Goal: Transaction & Acquisition: Book appointment/travel/reservation

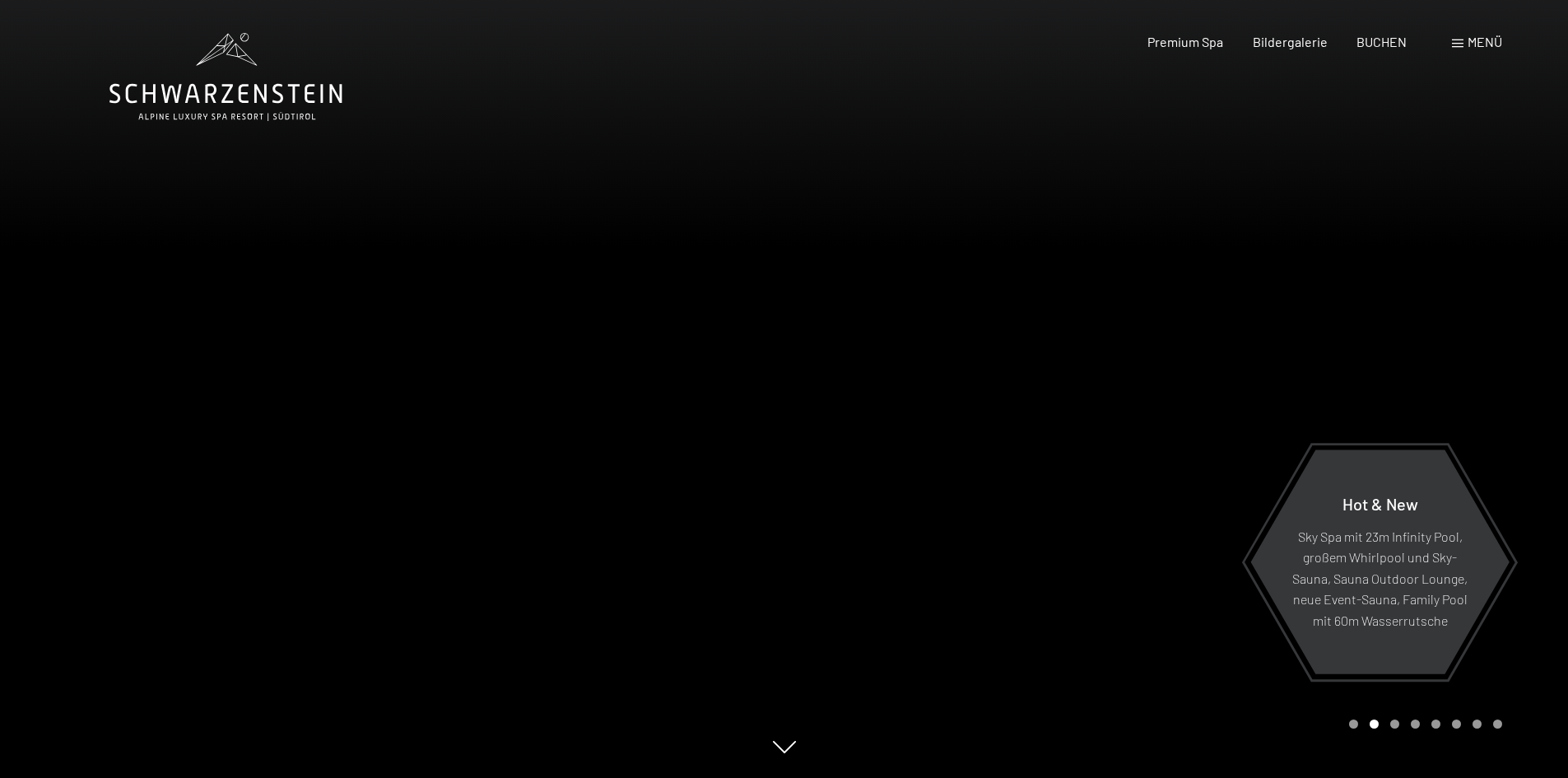
click at [1408, 44] on div "Premium Spa Bildergalerie BUCHEN" at bounding box center [1262, 42] width 346 height 18
click at [1392, 47] on div "BUCHEN" at bounding box center [1381, 39] width 50 height 18
click at [1389, 47] on span "BUCHEN" at bounding box center [1381, 39] width 50 height 16
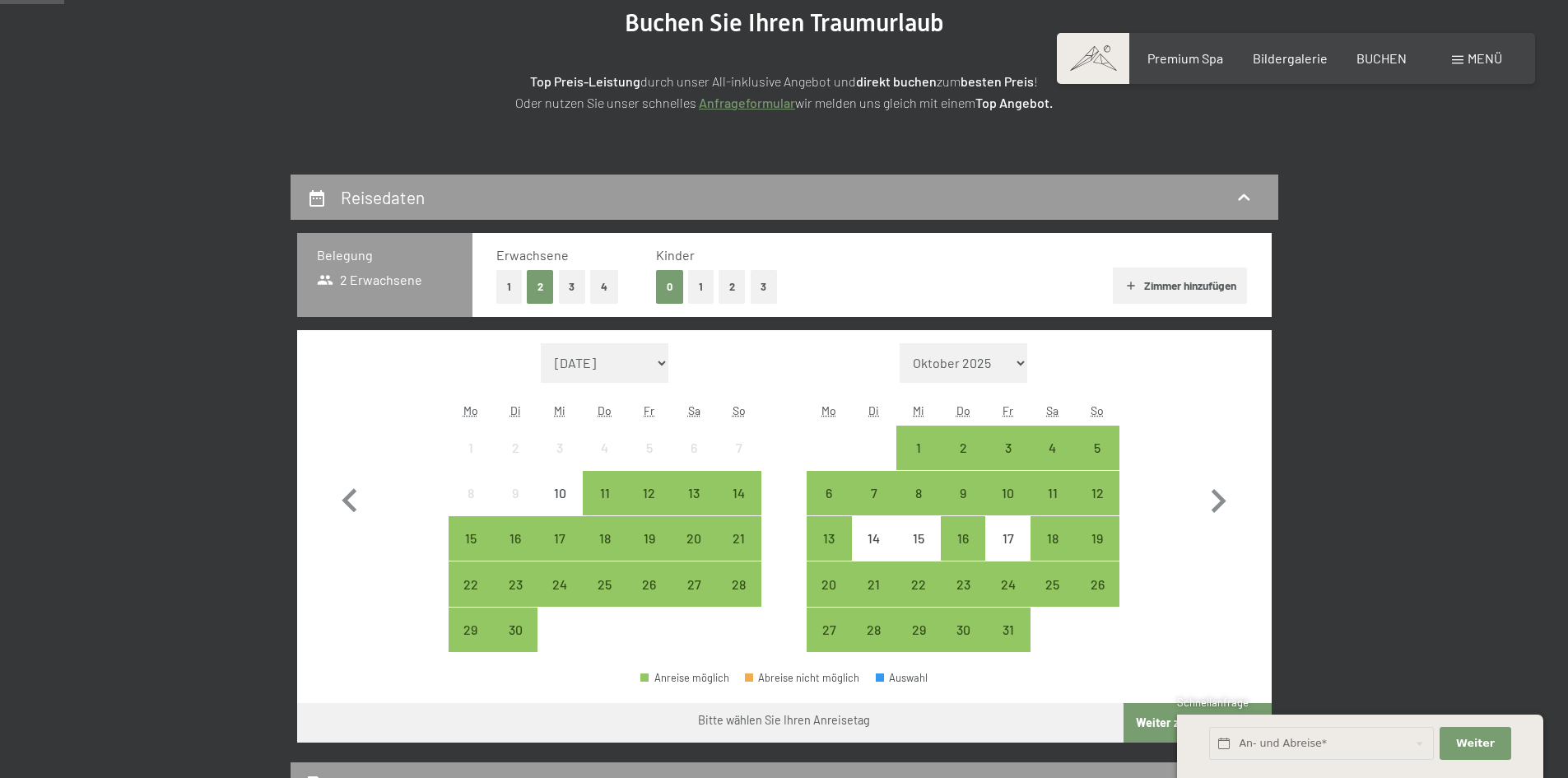
scroll to position [247, 0]
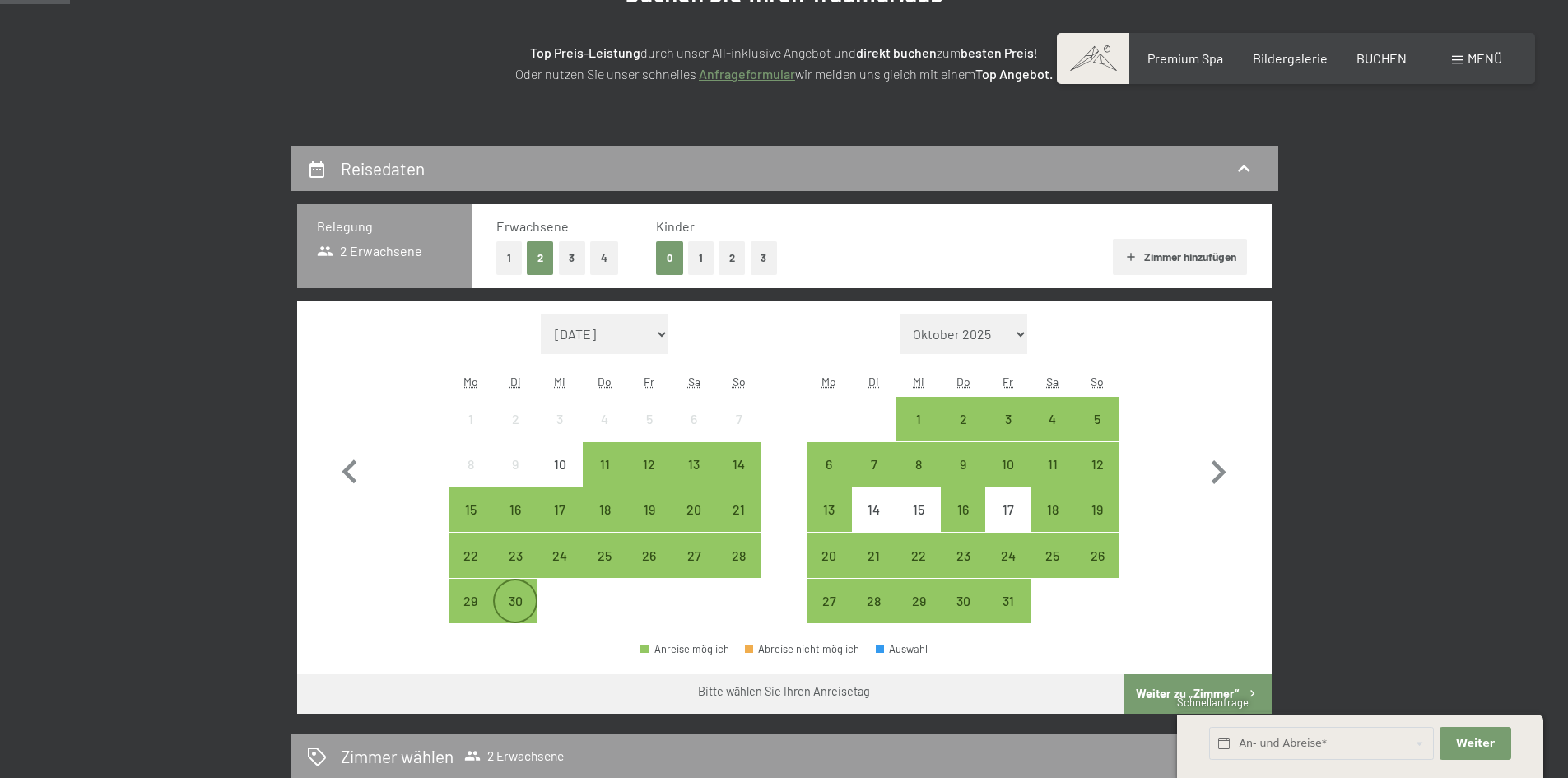
click at [518, 590] on div "30" at bounding box center [515, 601] width 41 height 41
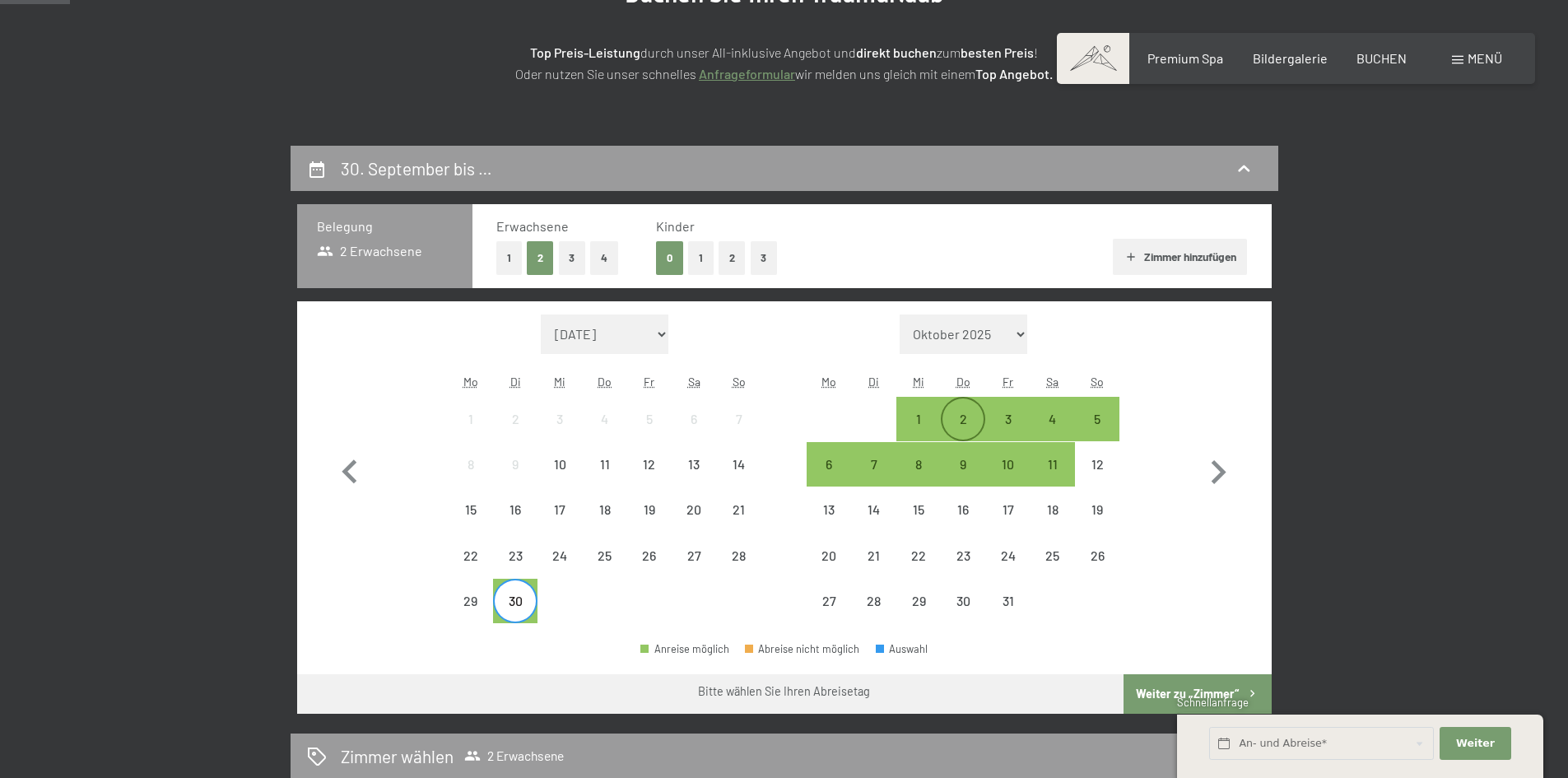
click at [956, 426] on div "2" at bounding box center [963, 433] width 41 height 41
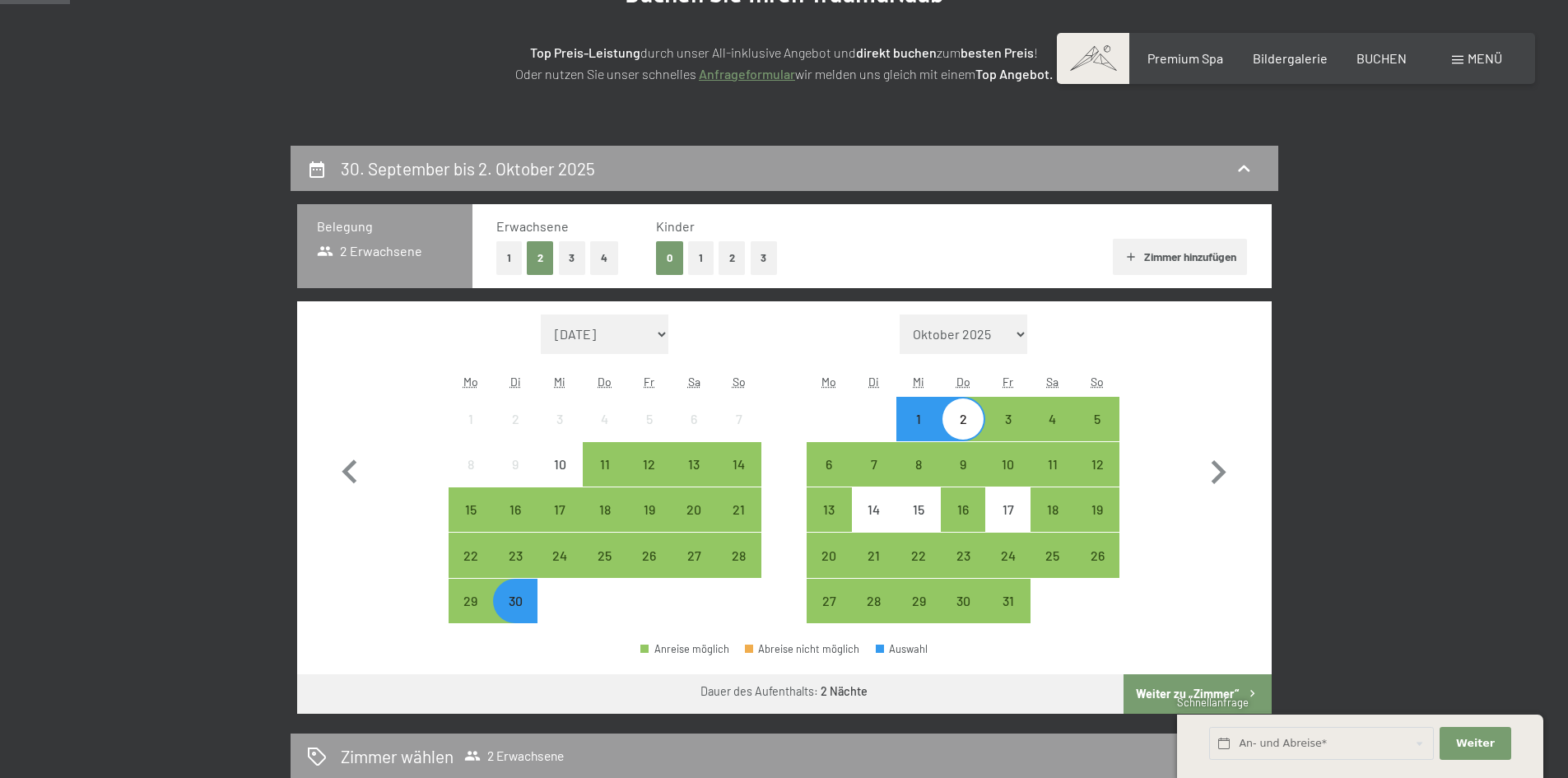
click at [1225, 675] on button "Weiter zu „Zimmer“" at bounding box center [1197, 694] width 147 height 39
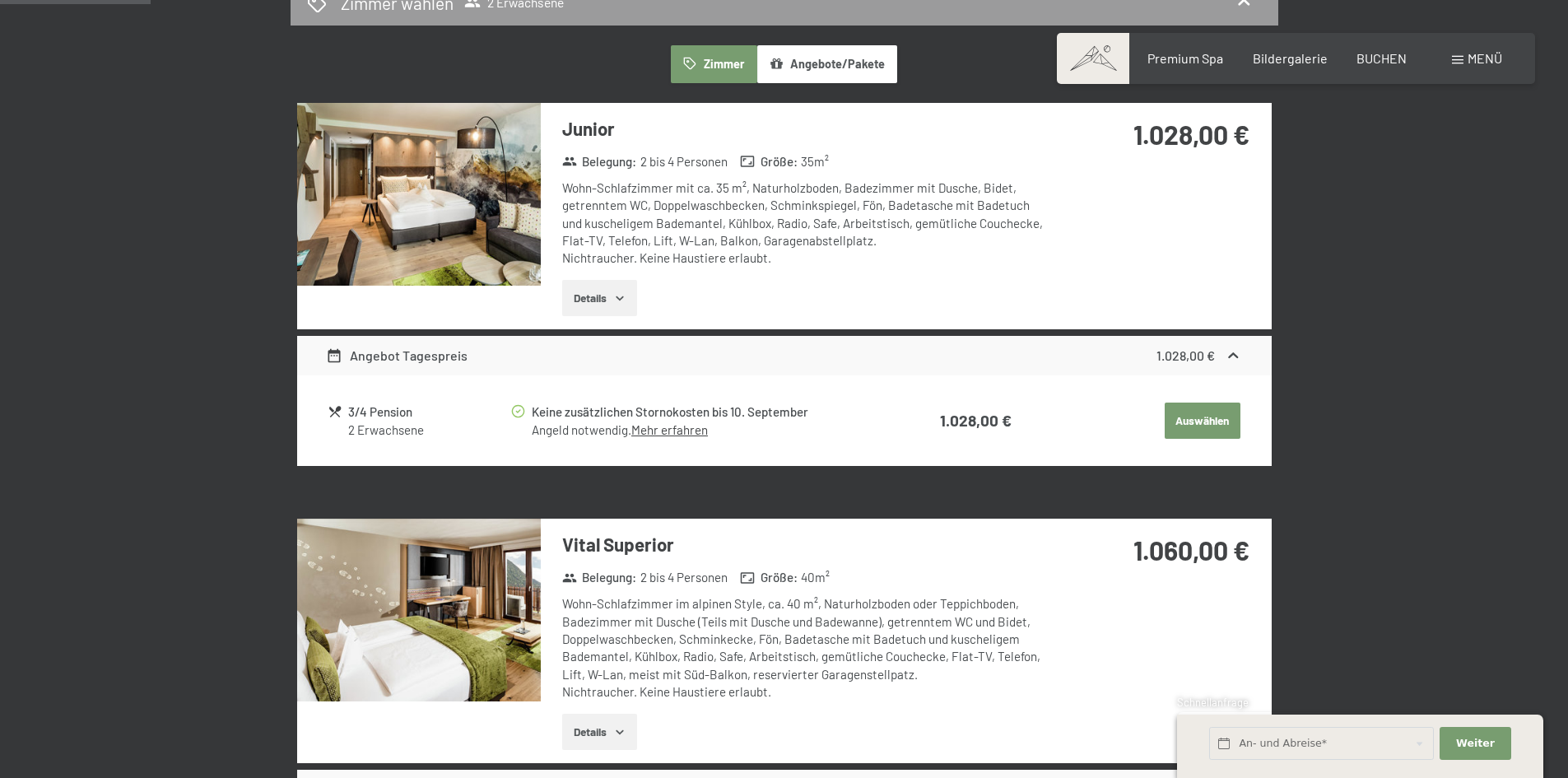
scroll to position [557, 0]
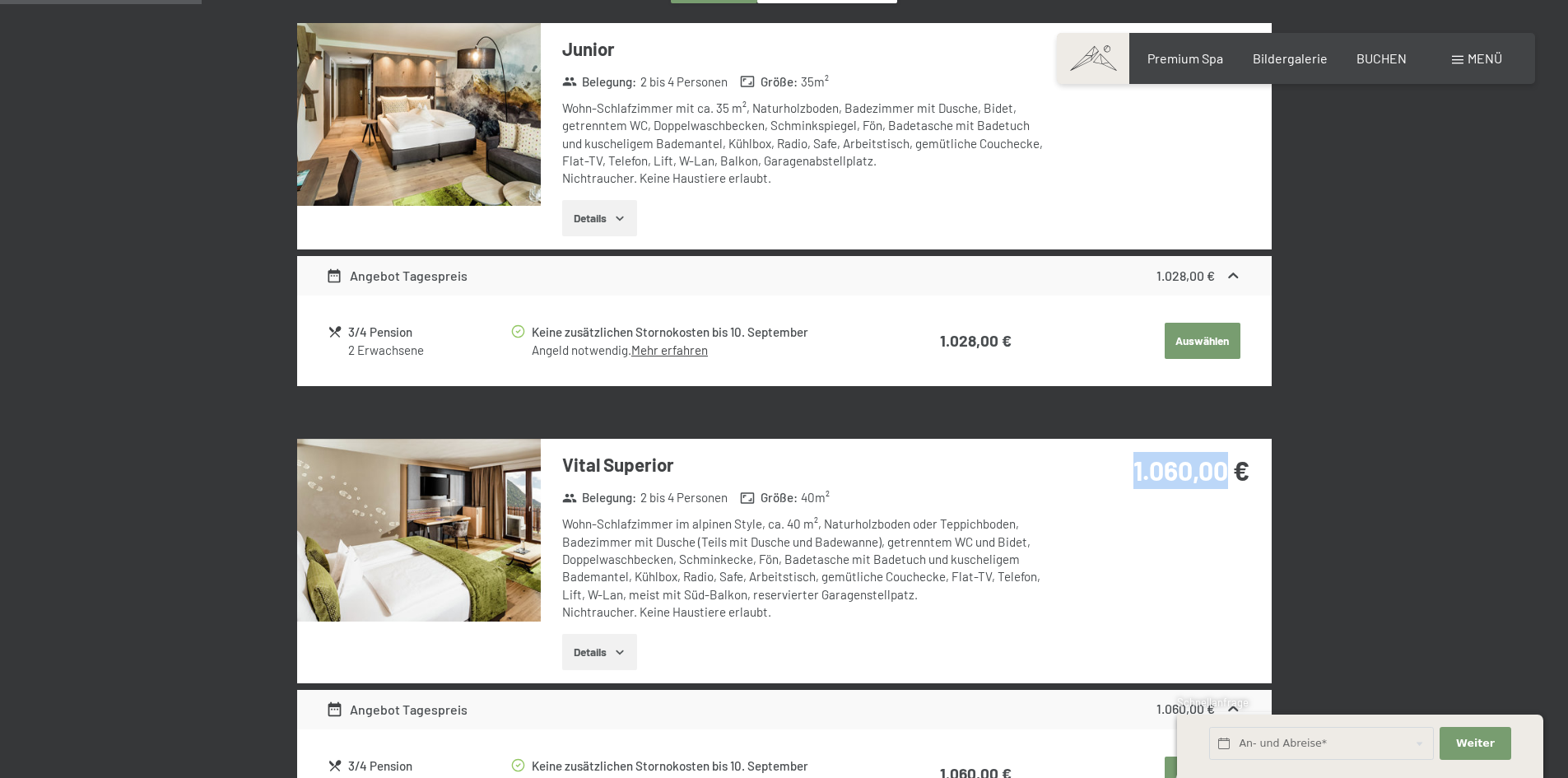
drag, startPoint x: 1098, startPoint y: 446, endPoint x: 1264, endPoint y: 442, distance: 166.0
click at [1264, 442] on div "1.060,00 €" at bounding box center [1161, 489] width 219 height 103
click at [1264, 442] on div "1.060,00 €" at bounding box center [1161, 489] width 219 height 103
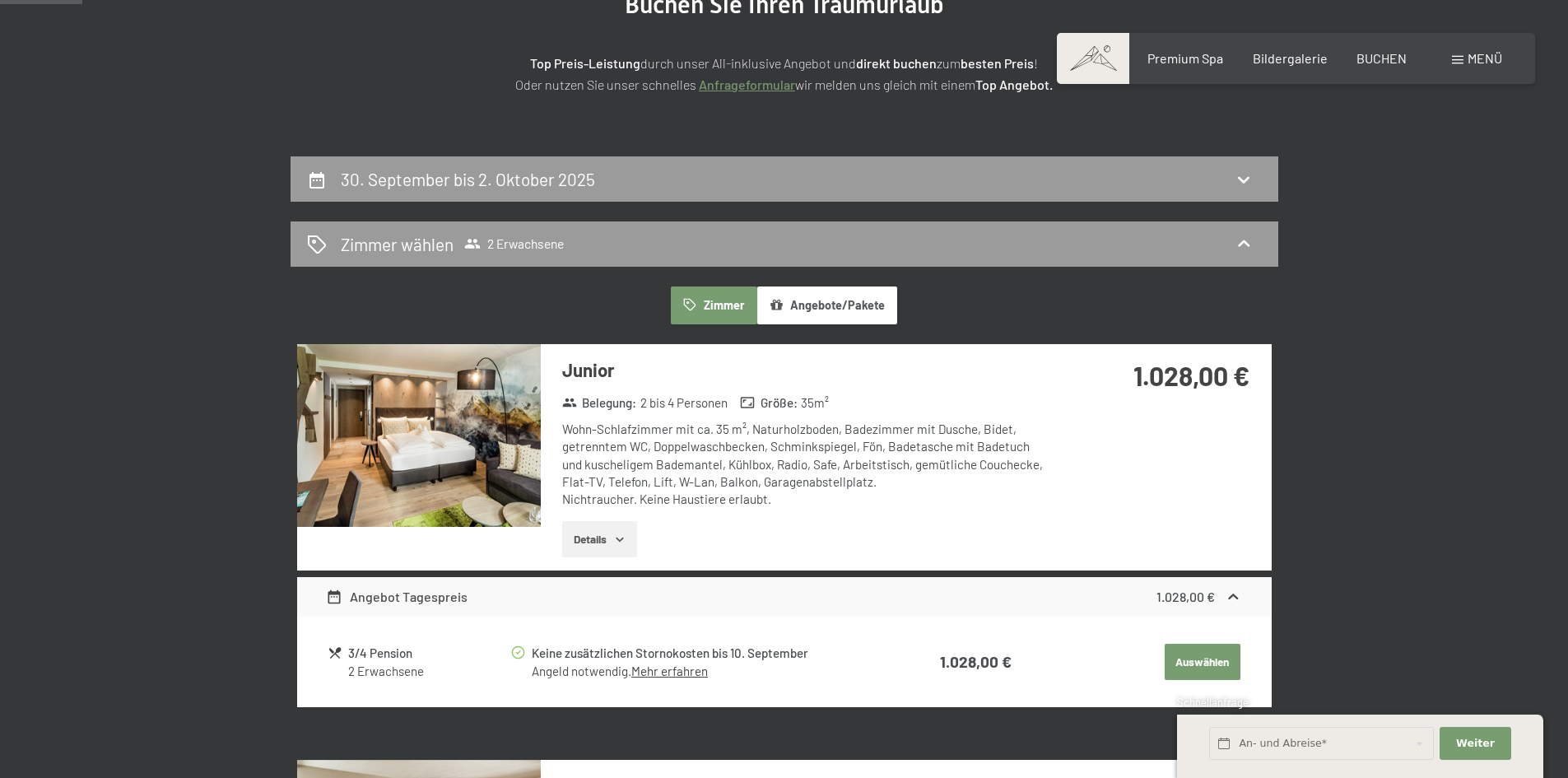
scroll to position [228, 0]
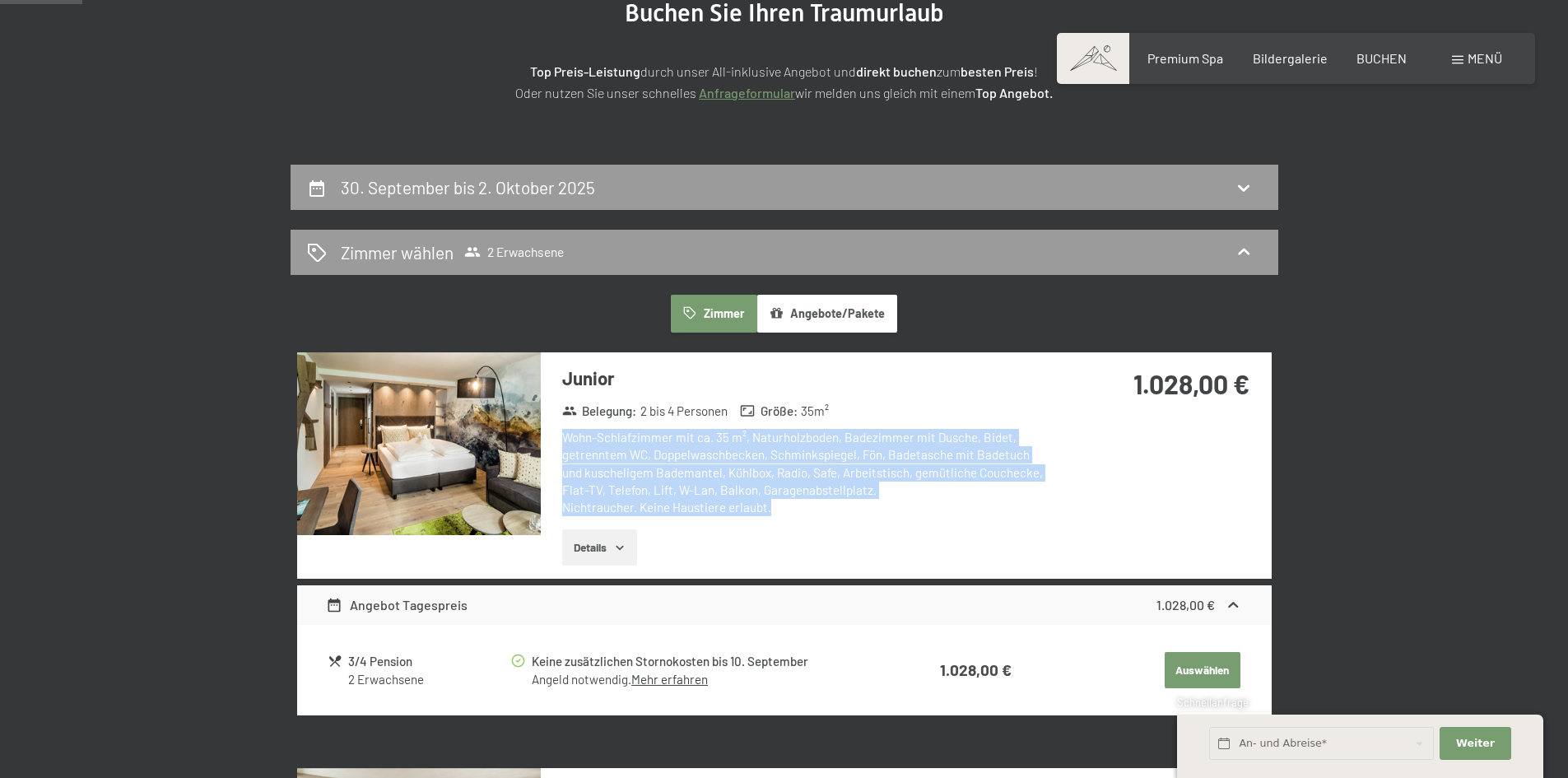
drag, startPoint x: 881, startPoint y: 510, endPoint x: 563, endPoint y: 428, distance: 328.4
click at [563, 428] on div "Junior Belegung : 2 bis 4 Personen Größe : 35 m² Wohn-Schlafzimmer mit ca. 35 m…" at bounding box center [797, 464] width 512 height 226
drag, startPoint x: 640, startPoint y: 458, endPoint x: 814, endPoint y: 486, distance: 176.2
click at [814, 486] on div "Junior Belegung : 2 bis 4 Personen Größe : 35 m² Wohn-Schlafzimmer mit ca. 35 m…" at bounding box center [797, 464] width 512 height 226
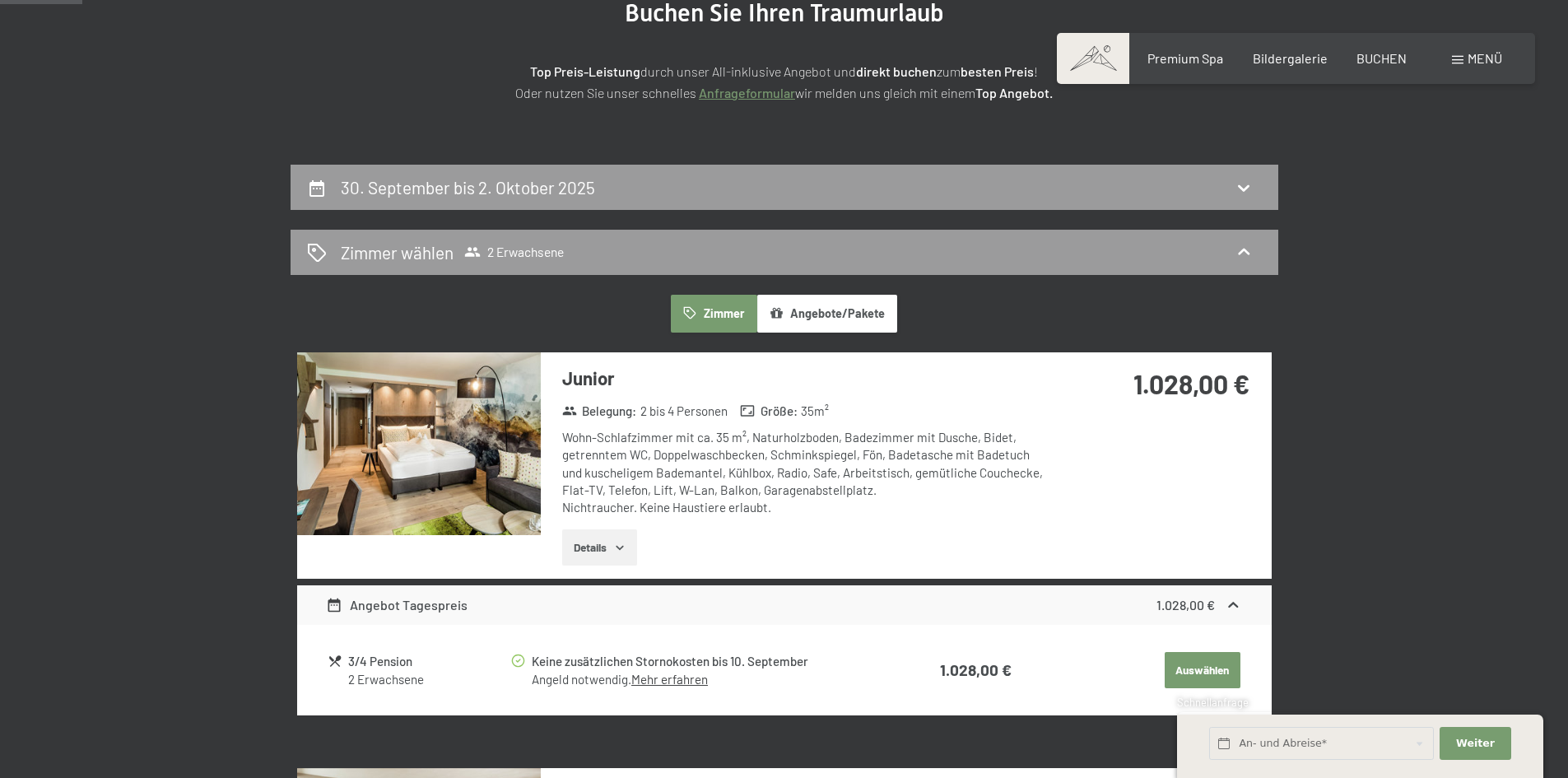
click at [830, 507] on div "Wohn-Schlafzimmer mit ca. 35 m², Naturholzboden, Badezimmer mit Dusche, Bidet, …" at bounding box center [807, 473] width 489 height 88
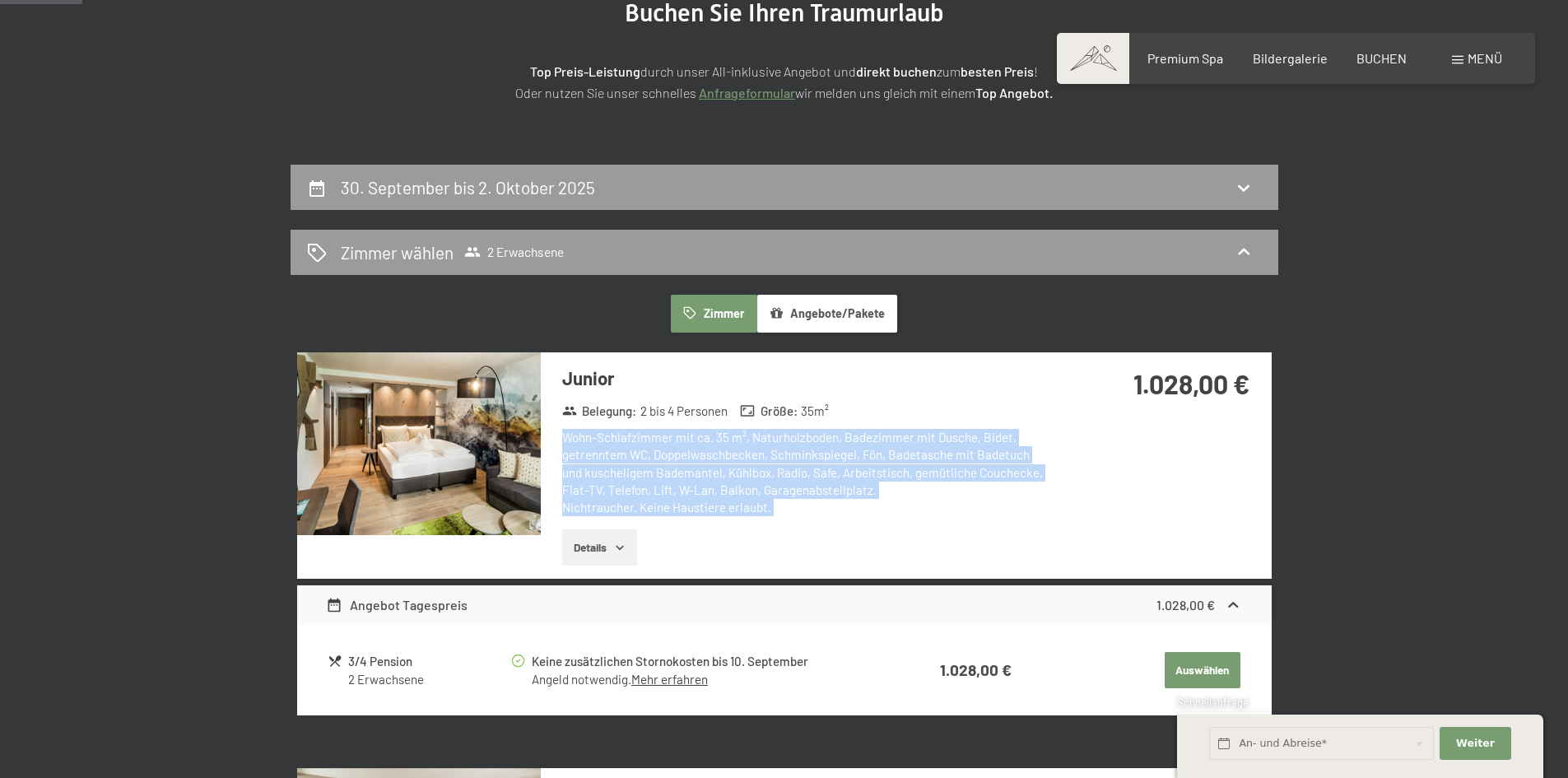
drag, startPoint x: 830, startPoint y: 507, endPoint x: 567, endPoint y: 445, distance: 270.2
click at [567, 445] on div "Wohn-Schlafzimmer mit ca. 35 m², Naturholzboden, Badezimmer mit Dusche, Bidet, …" at bounding box center [807, 473] width 489 height 88
click at [566, 444] on div "Wohn-Schlafzimmer mit ca. 35 m², Naturholzboden, Badezimmer mit Dusche, Bidet, …" at bounding box center [807, 473] width 489 height 88
click at [799, 491] on div "Wohn-Schlafzimmer mit ca. 35 m², Naturholzboden, Badezimmer mit Dusche, Bidet, …" at bounding box center [807, 473] width 489 height 88
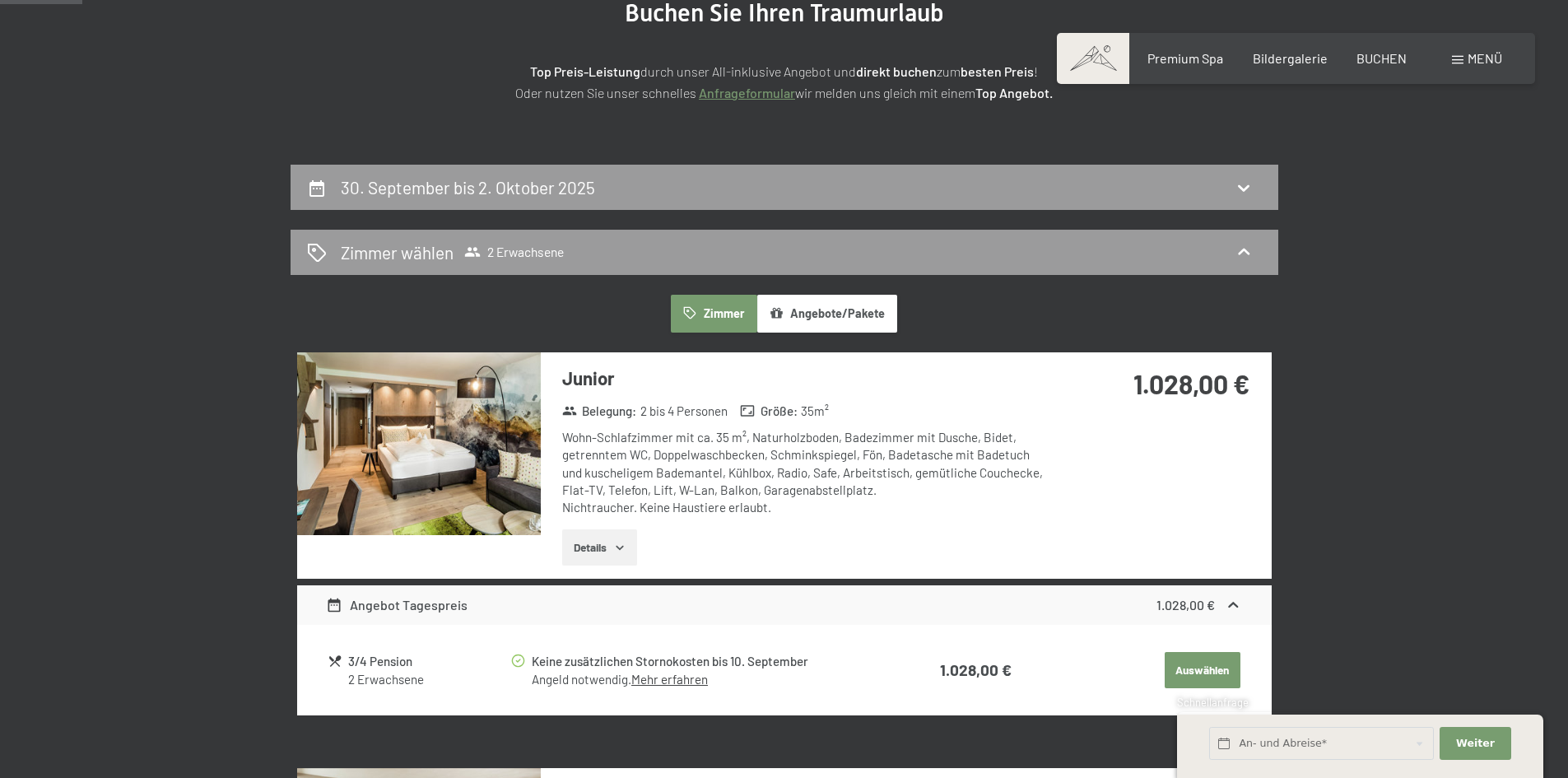
click at [858, 305] on button "Angebote/Pakete" at bounding box center [827, 314] width 140 height 38
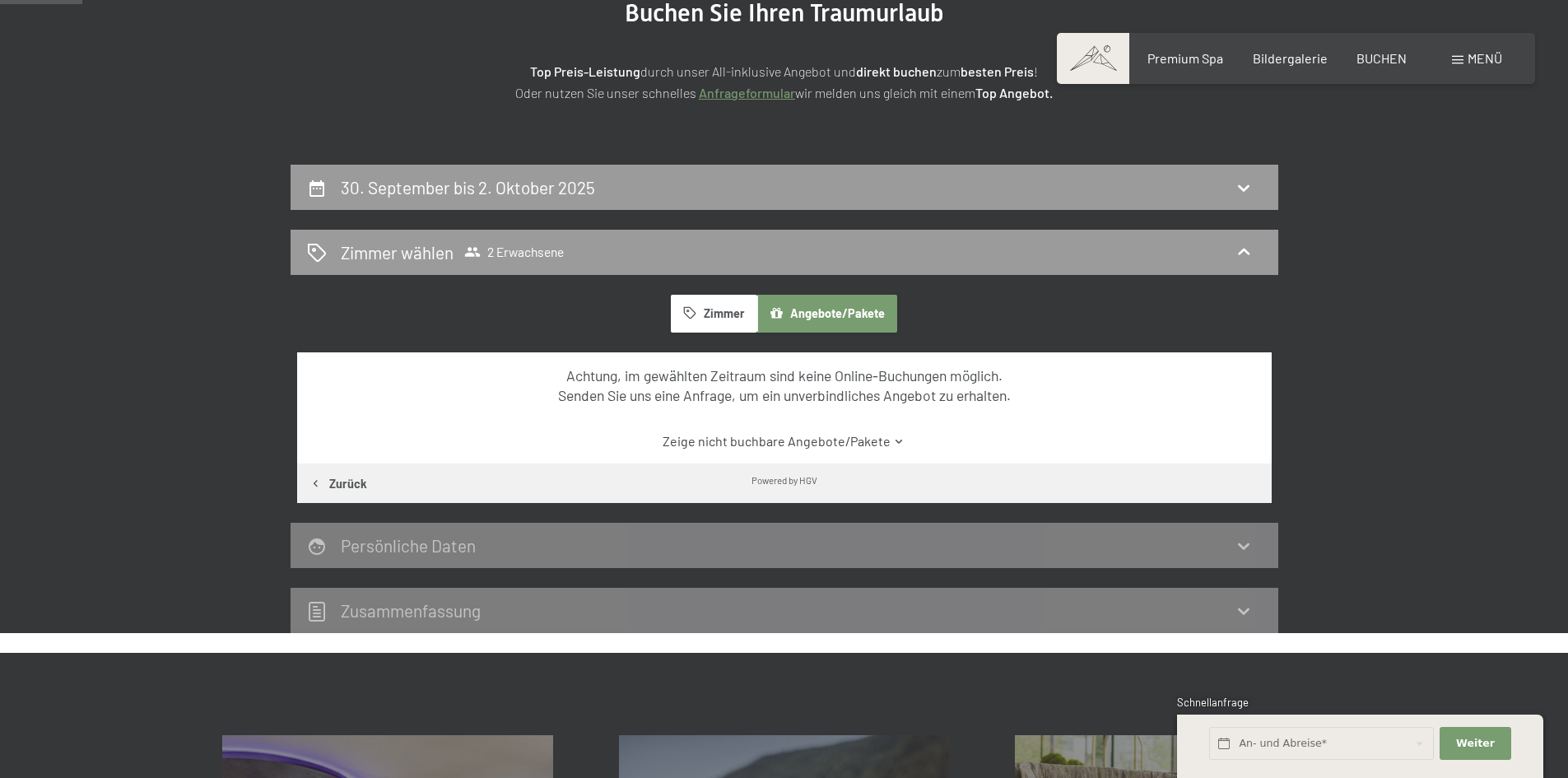
click at [743, 327] on button "Zimmer" at bounding box center [713, 314] width 86 height 38
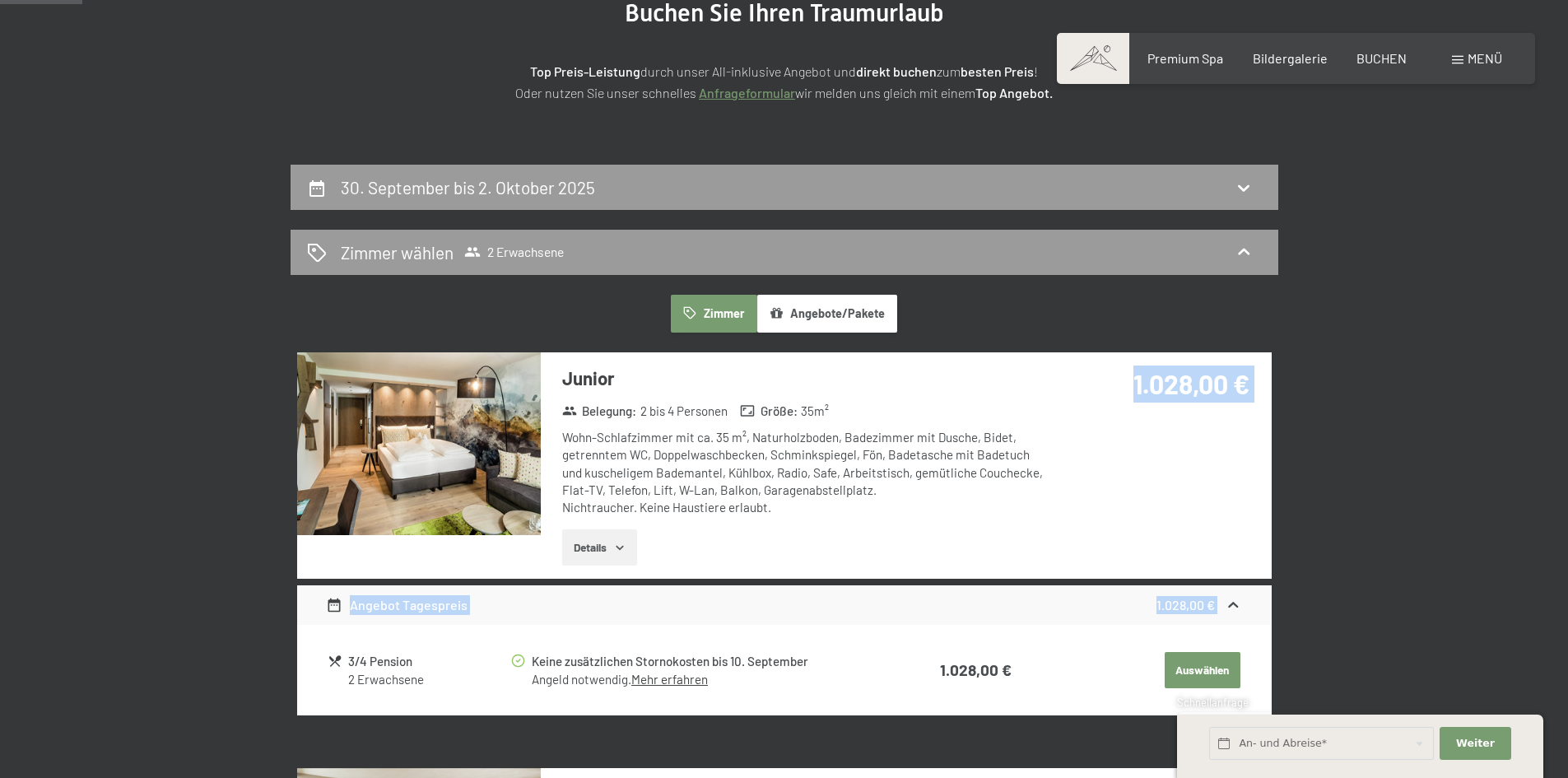
drag, startPoint x: 1099, startPoint y: 396, endPoint x: 1444, endPoint y: 351, distance: 347.9
drag, startPoint x: 1319, startPoint y: 380, endPoint x: 1085, endPoint y: 376, distance: 234.0
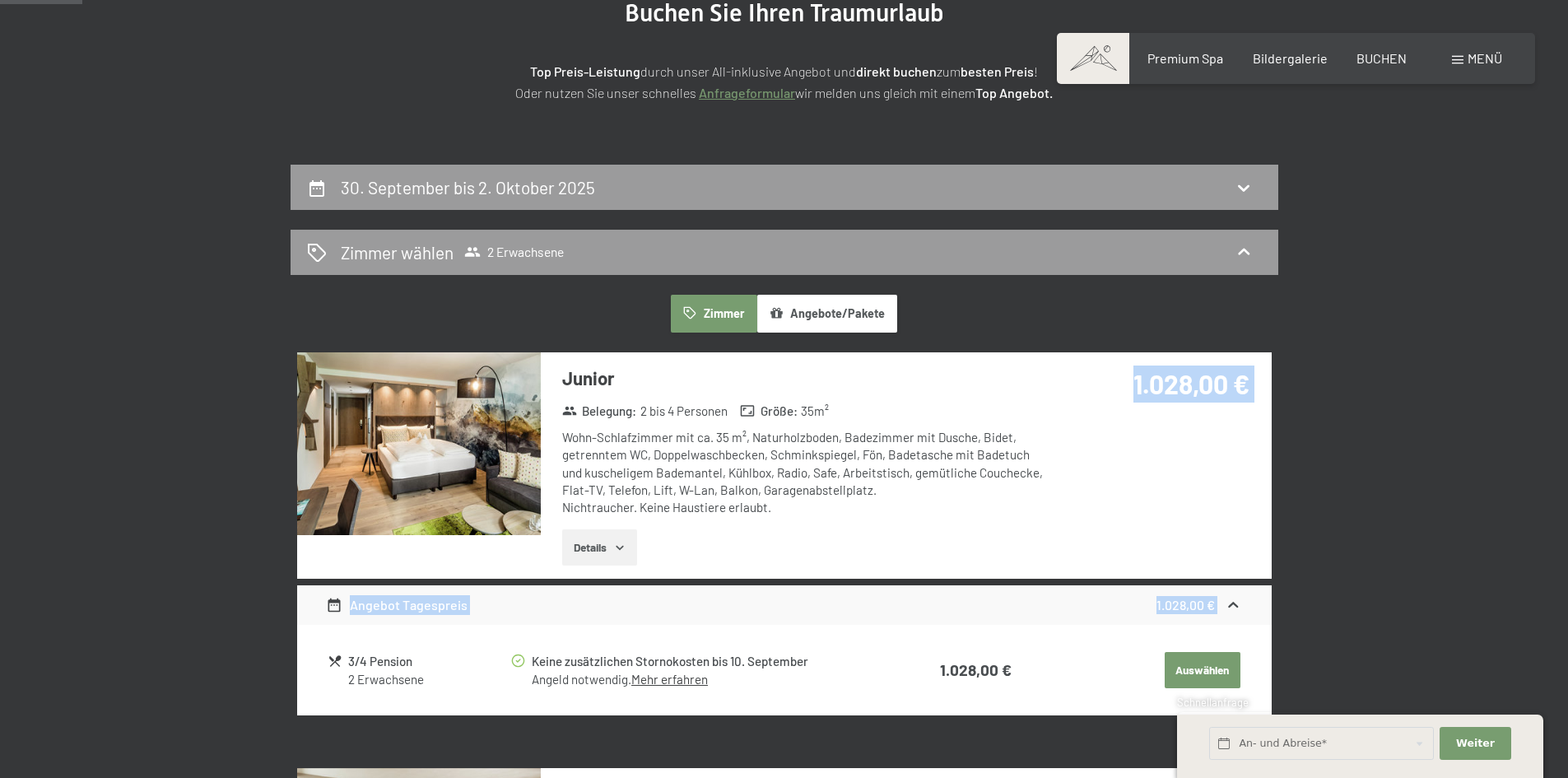
click at [1089, 376] on div "1.028,00 €" at bounding box center [1158, 383] width 183 height 37
drag, startPoint x: 1100, startPoint y: 376, endPoint x: 1255, endPoint y: 375, distance: 155.0
click at [1255, 375] on div "1.028,00 €" at bounding box center [1161, 403] width 219 height 103
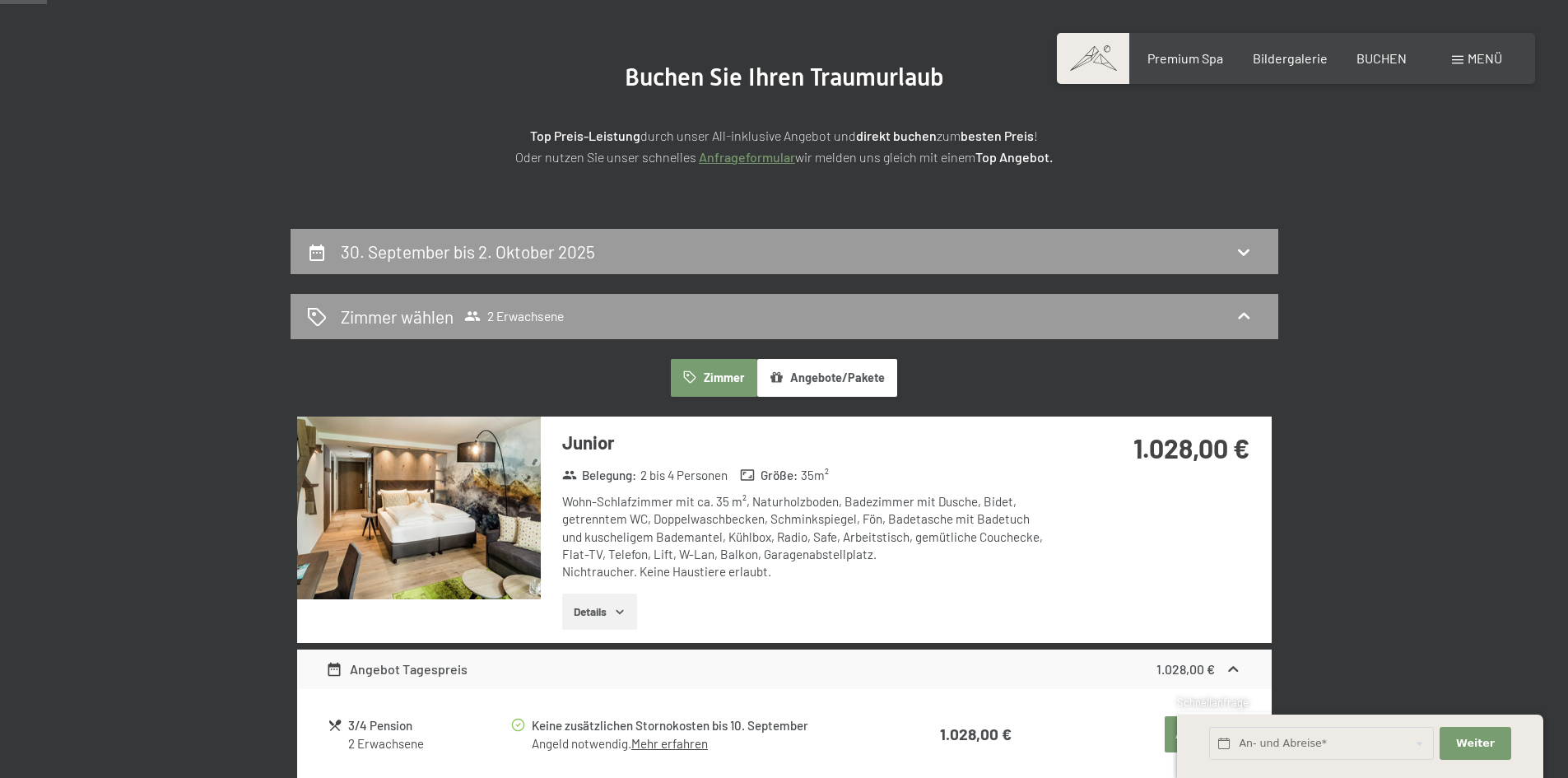
scroll to position [164, 0]
drag, startPoint x: 1110, startPoint y: 441, endPoint x: 1282, endPoint y: 446, distance: 172.1
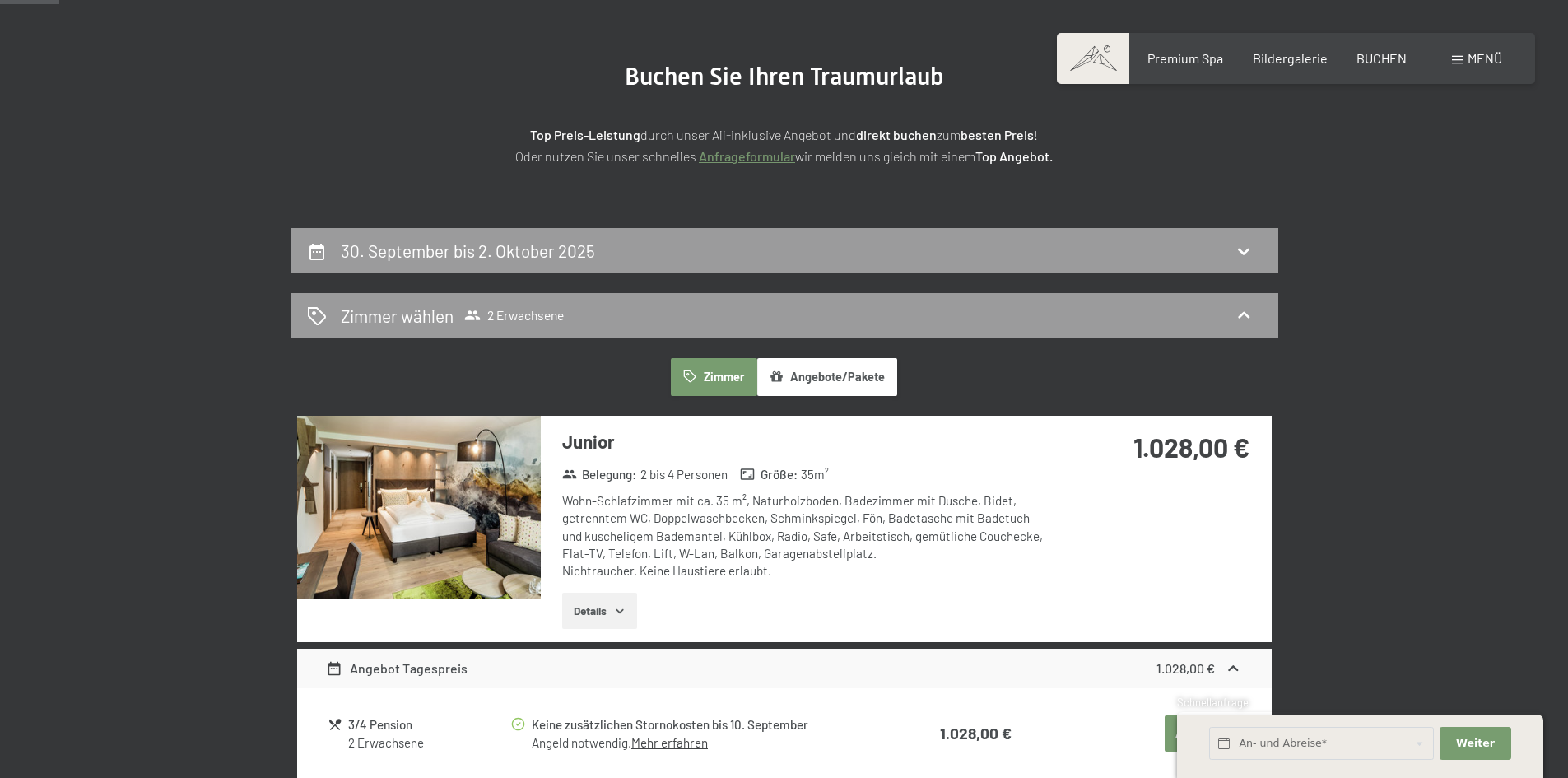
click at [1256, 446] on div "1.028,00 €" at bounding box center [1161, 466] width 219 height 103
click at [1255, 446] on div "1.028,00 €" at bounding box center [1161, 466] width 219 height 103
click at [1255, 444] on div "1.028,00 €" at bounding box center [1161, 466] width 219 height 103
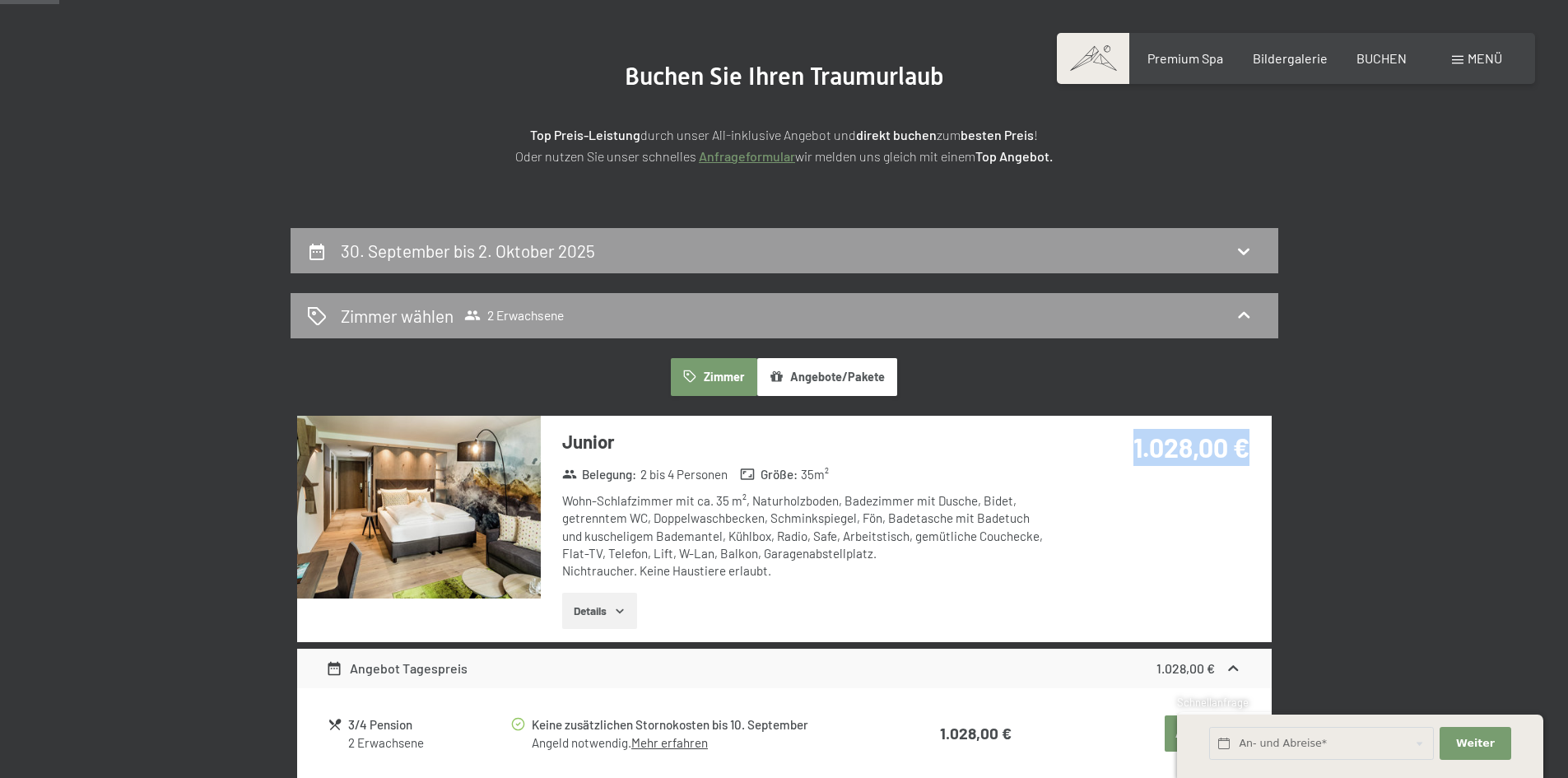
click at [1267, 443] on div "1.028,00 €" at bounding box center [1161, 466] width 219 height 103
click at [1190, 446] on div "1.028,00 €" at bounding box center [1161, 466] width 219 height 103
click at [1130, 442] on div "1.028,00 €" at bounding box center [1158, 447] width 183 height 37
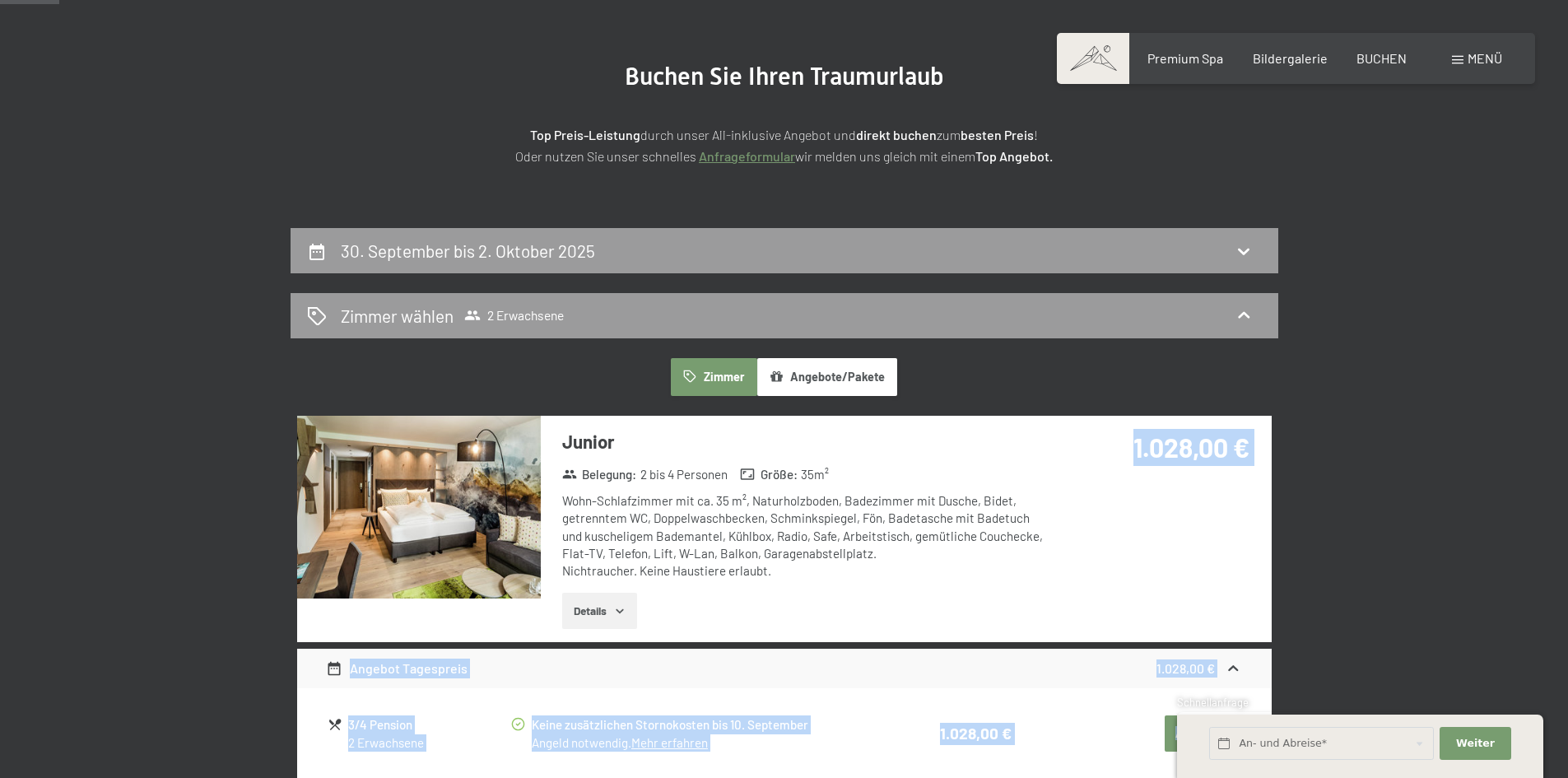
drag, startPoint x: 1130, startPoint y: 442, endPoint x: 1359, endPoint y: 446, distance: 229.0
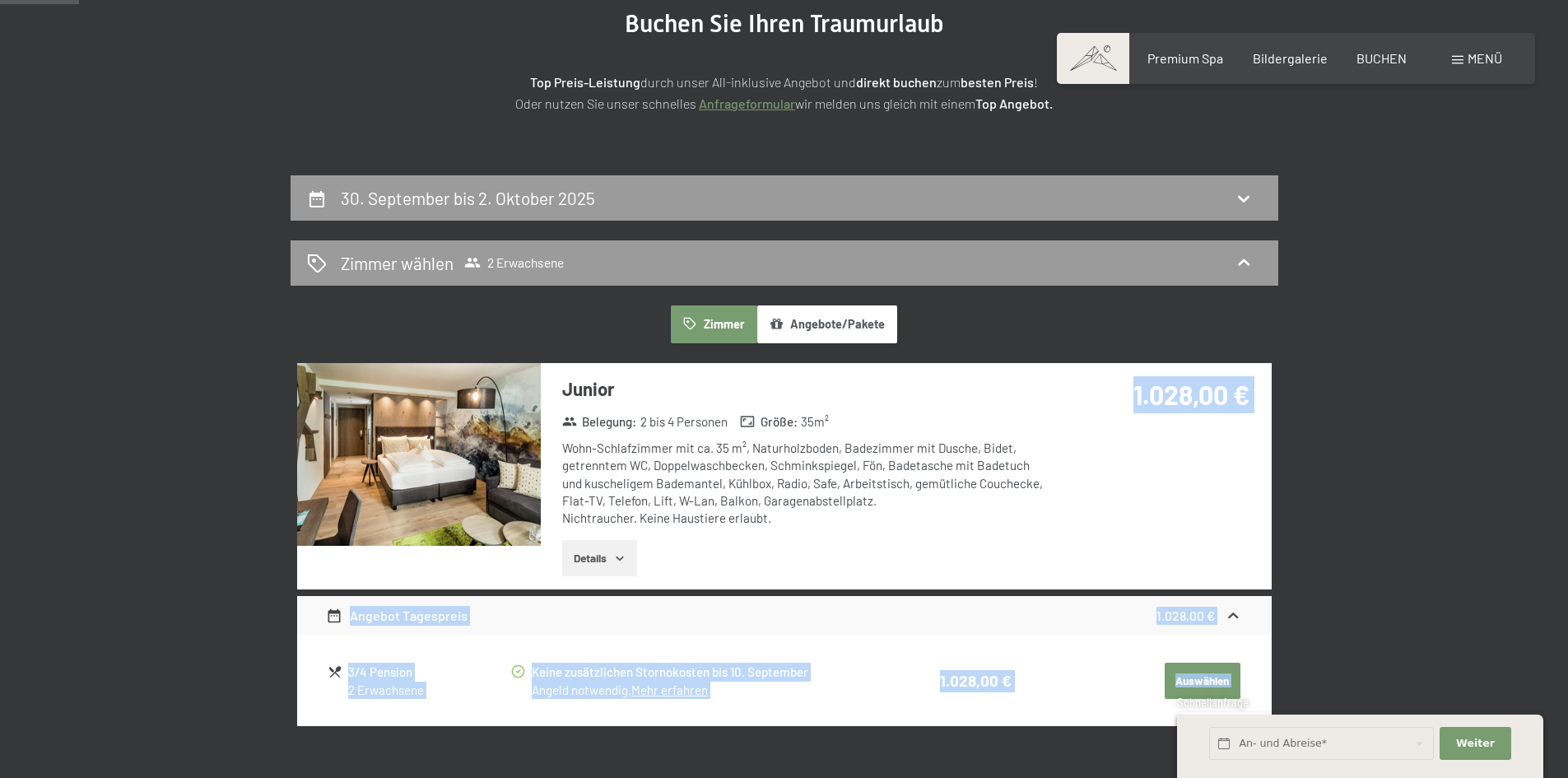
scroll to position [247, 0]
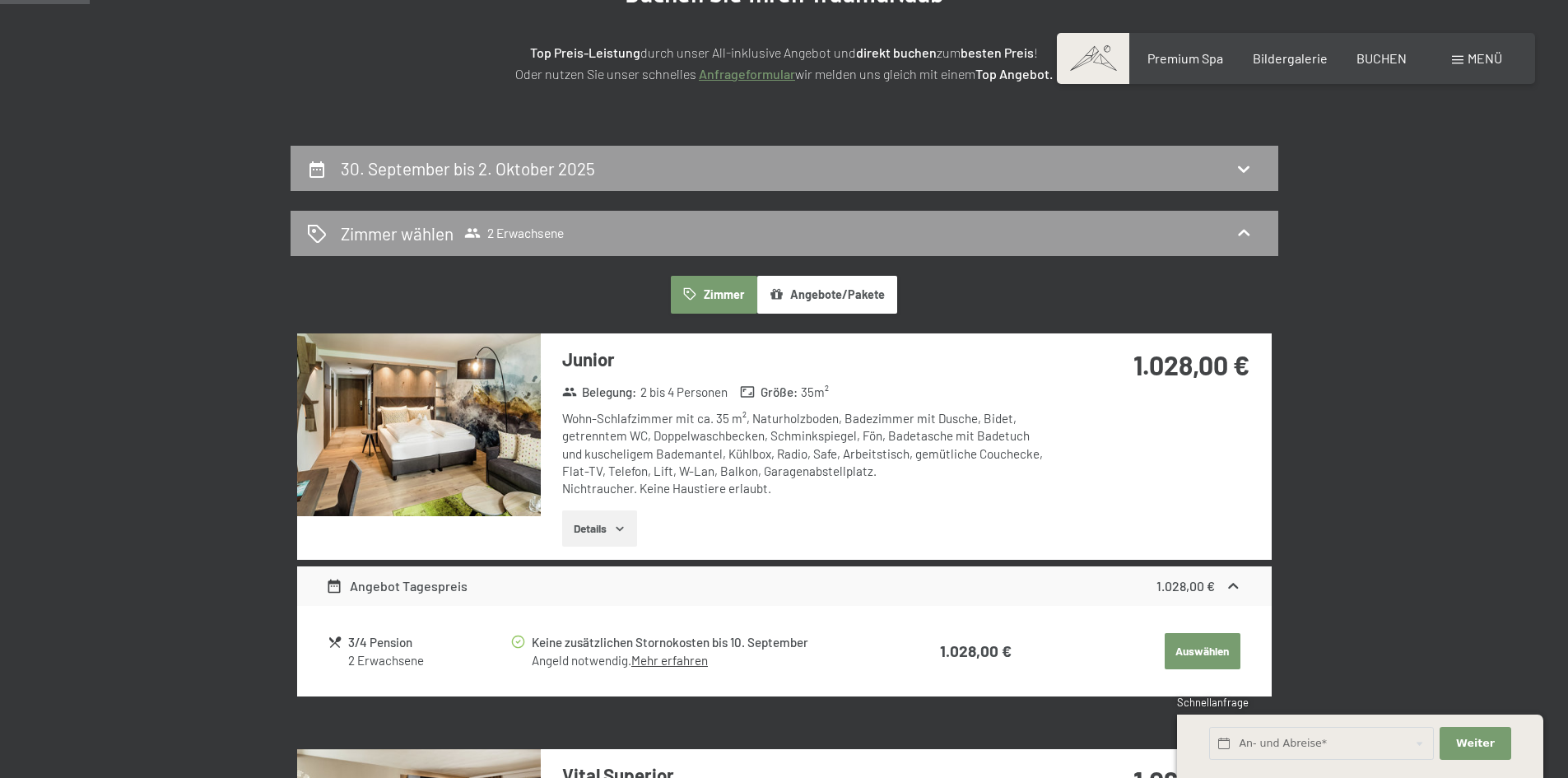
click at [1233, 439] on div "Junior Belegung : 2 bis 4 Personen Größe : 35 m² Wohn-Schlafzimmer mit ca. 35 m…" at bounding box center [784, 446] width 974 height 226
drag, startPoint x: 1081, startPoint y: 378, endPoint x: 1411, endPoint y: 358, distance: 330.6
drag, startPoint x: 1408, startPoint y: 357, endPoint x: 1229, endPoint y: 333, distance: 180.6
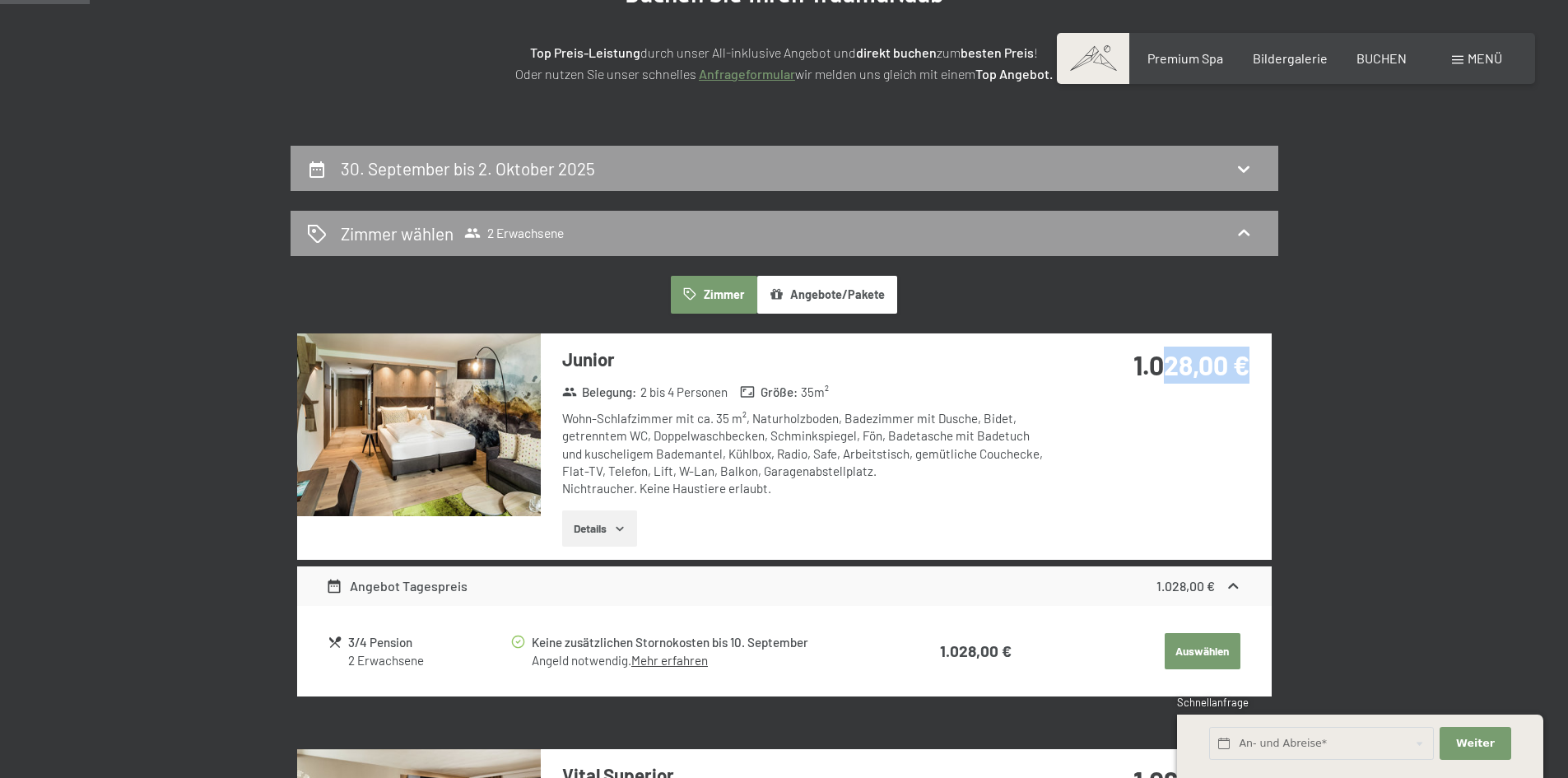
drag, startPoint x: 1247, startPoint y: 358, endPoint x: 1132, endPoint y: 356, distance: 115.0
click at [1133, 356] on strong "1.028,00 €" at bounding box center [1191, 364] width 116 height 31
click at [1136, 356] on strong "1.028,00 €" at bounding box center [1191, 364] width 116 height 31
click at [1136, 356] on strong "1.028,00 €" at bounding box center [1191, 364] width 116 height 31
